Goal: Information Seeking & Learning: Learn about a topic

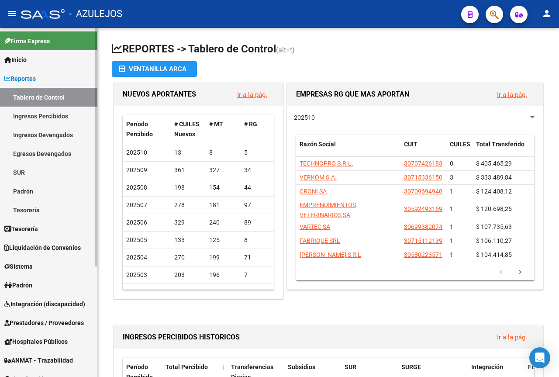
click at [56, 115] on link "Ingresos Percibidos" at bounding box center [48, 116] width 97 height 19
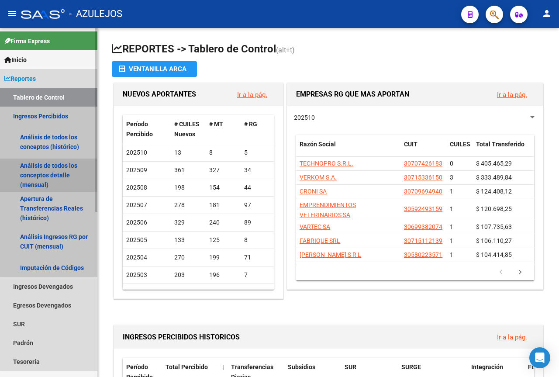
click at [54, 169] on link "Análisis de todos los conceptos detalle (mensual)" at bounding box center [48, 175] width 97 height 33
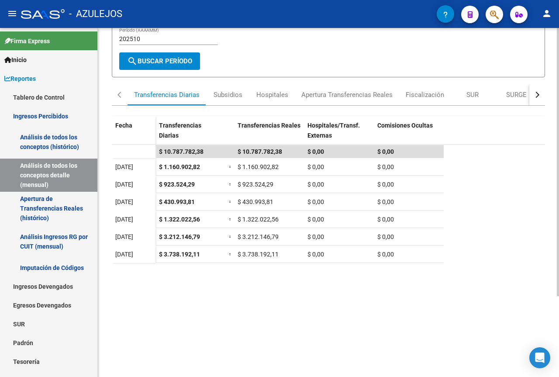
scroll to position [62, 0]
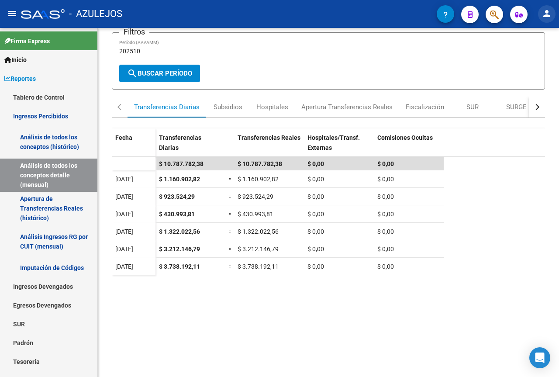
click at [549, 11] on mat-icon "person" at bounding box center [547, 13] width 10 height 10
click at [535, 57] on button "exit_to_app Salir" at bounding box center [528, 57] width 53 height 21
